Goal: Find specific page/section

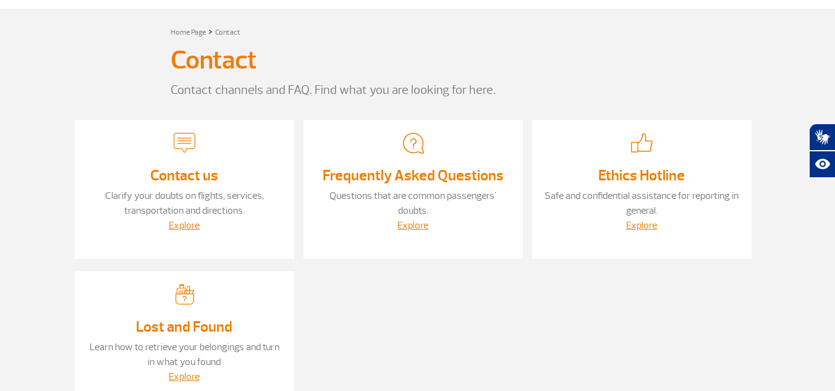
scroll to position [53, 0]
click at [193, 147] on img at bounding box center [185, 143] width 22 height 22
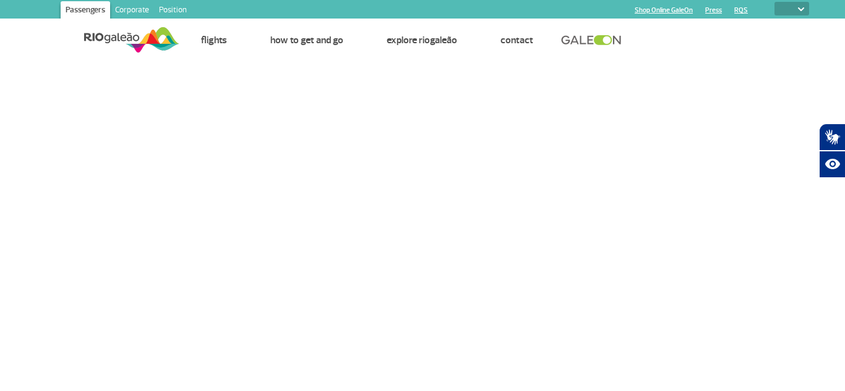
click at [794, 6] on select "PT ENG ESP" at bounding box center [791, 9] width 35 height 14
select select "en"
click at [774, 2] on select "PT ENG ESP" at bounding box center [791, 9] width 35 height 14
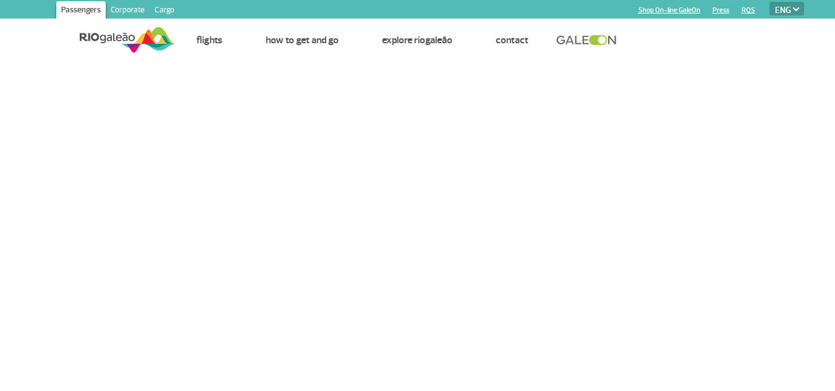
select select "en"
